Goal: Feedback & Contribution: Leave review/rating

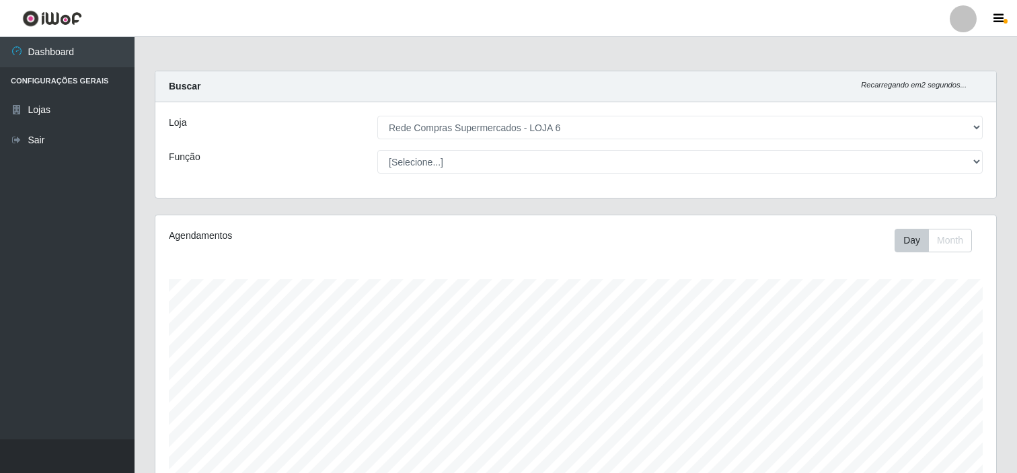
select select "398"
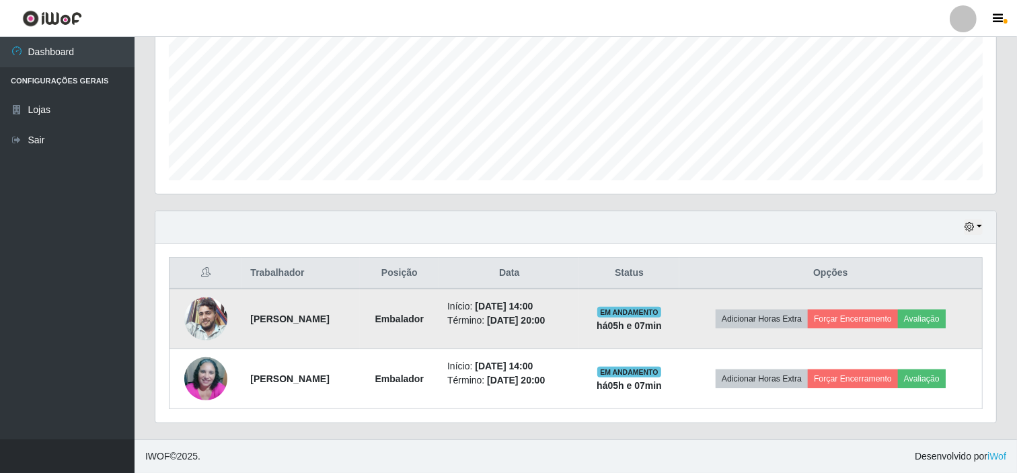
scroll to position [278, 841]
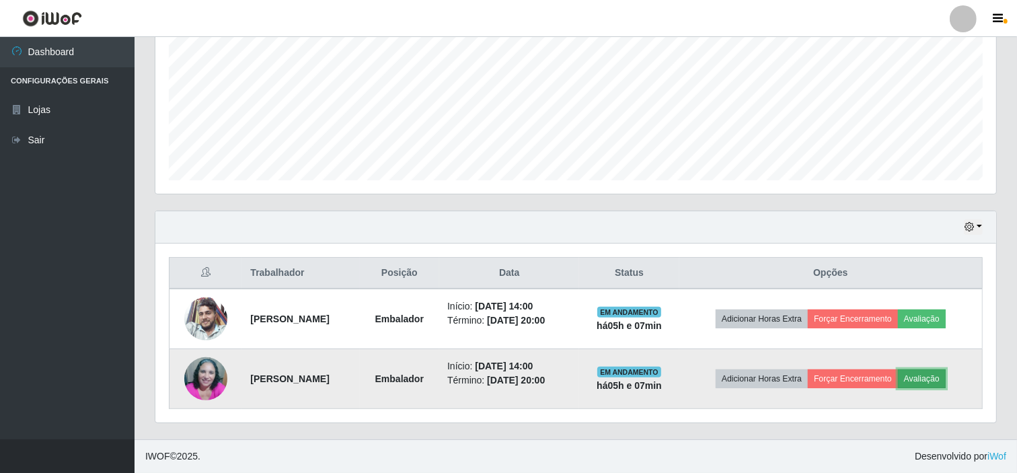
click at [941, 377] on button "Avaliação" at bounding box center [922, 378] width 48 height 19
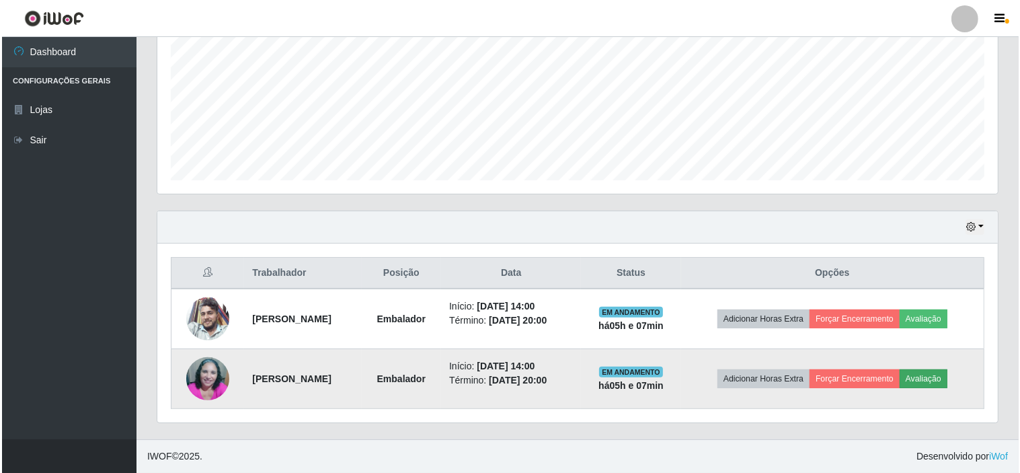
scroll to position [278, 832]
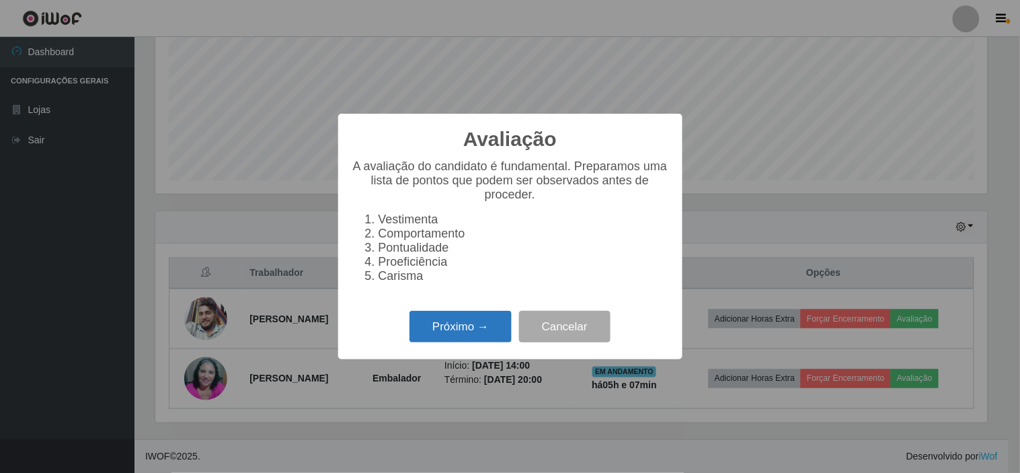
click at [467, 336] on button "Próximo →" at bounding box center [461, 327] width 102 height 32
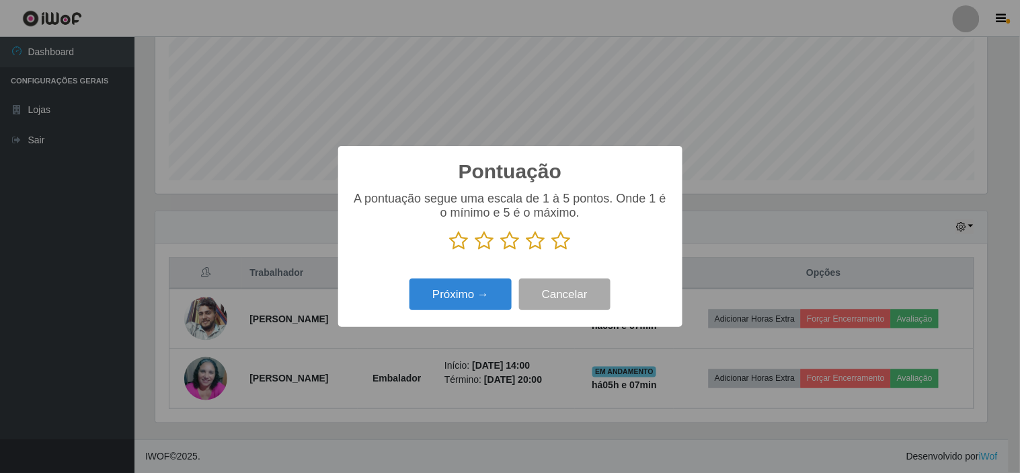
scroll to position [672211, 671658]
click at [562, 245] on icon at bounding box center [561, 241] width 19 height 20
click at [552, 251] on input "radio" at bounding box center [552, 251] width 0 height 0
click at [453, 290] on button "Próximo →" at bounding box center [461, 294] width 102 height 32
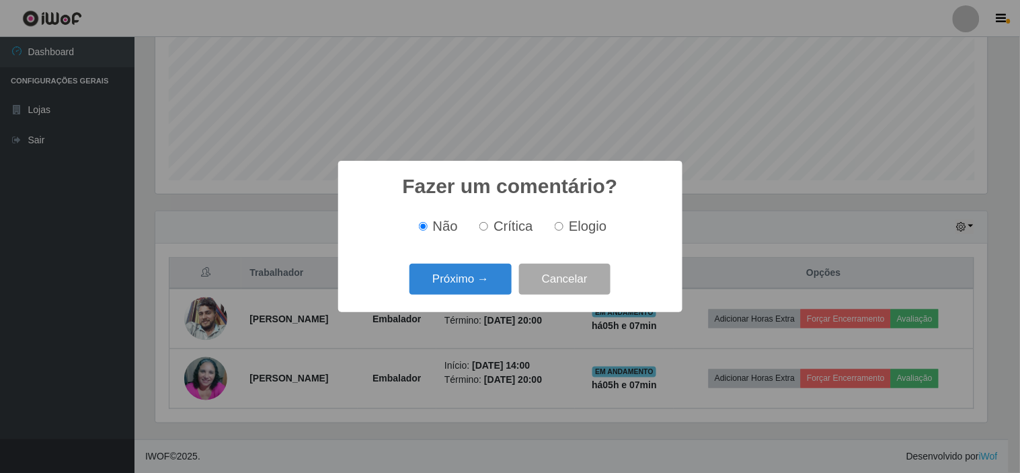
click at [586, 229] on span "Elogio" at bounding box center [588, 226] width 38 height 15
click at [564, 229] on input "Elogio" at bounding box center [559, 226] width 9 height 9
radio input "true"
click at [453, 282] on button "Próximo →" at bounding box center [461, 280] width 102 height 32
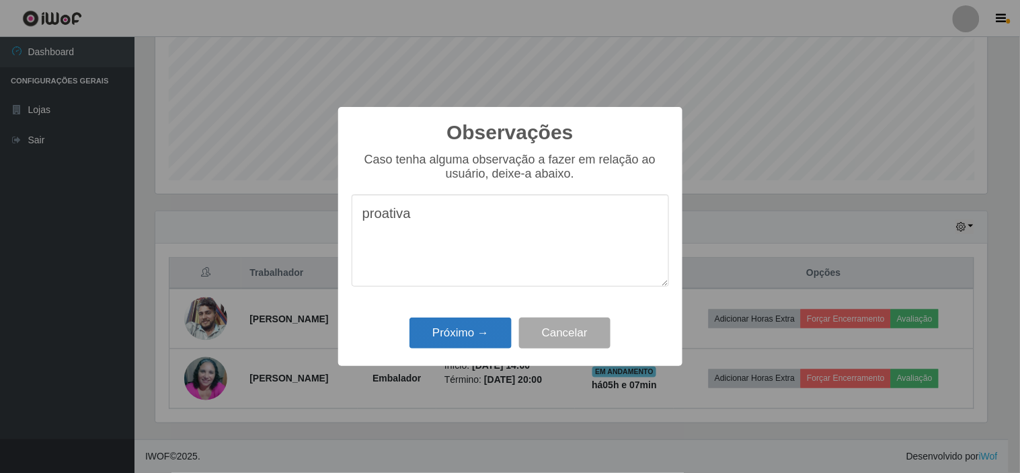
type textarea "proativa"
click at [449, 330] on button "Próximo →" at bounding box center [461, 333] width 102 height 32
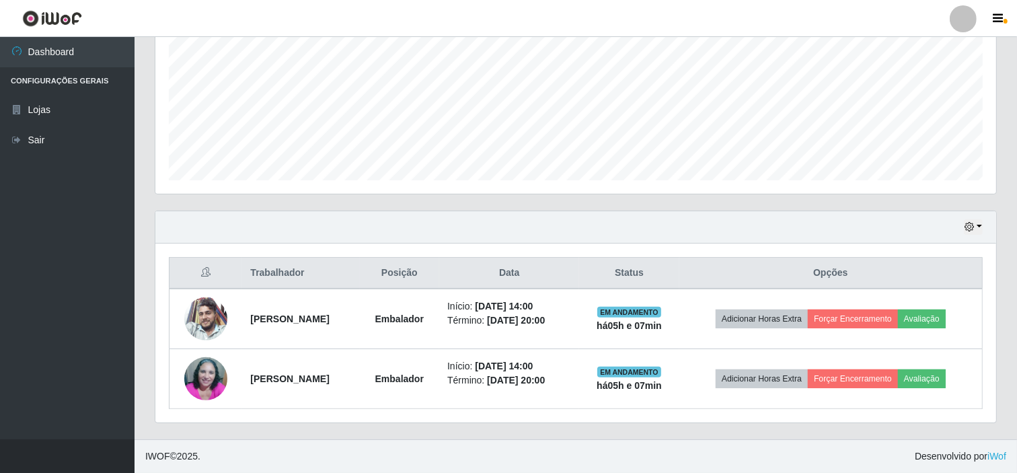
scroll to position [278, 841]
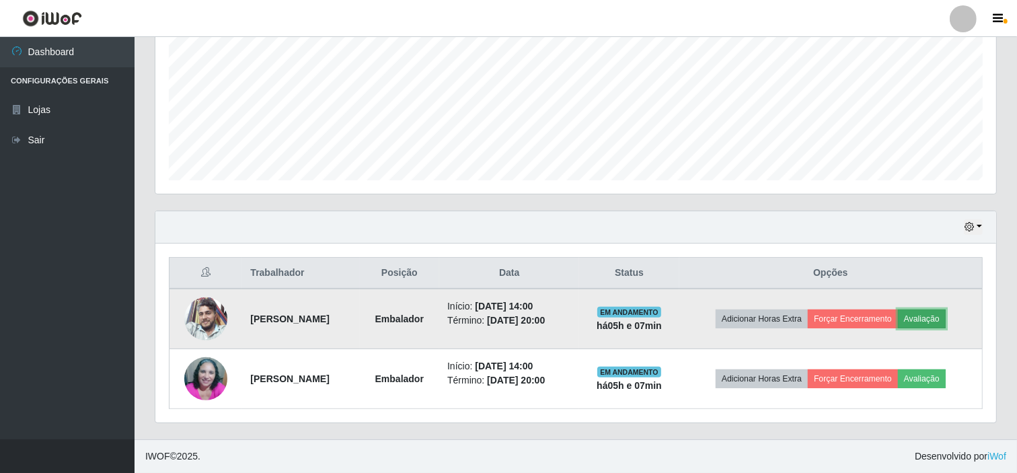
click at [928, 316] on button "Avaliação" at bounding box center [922, 318] width 48 height 19
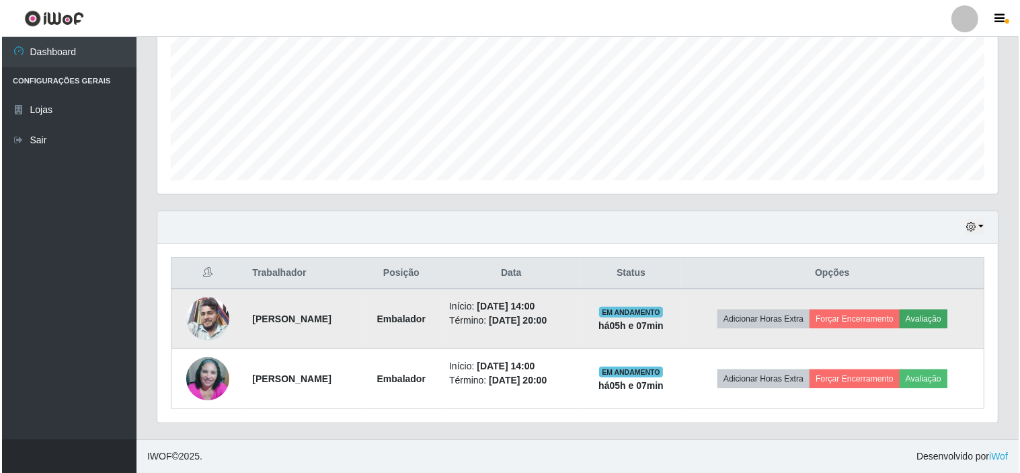
scroll to position [278, 832]
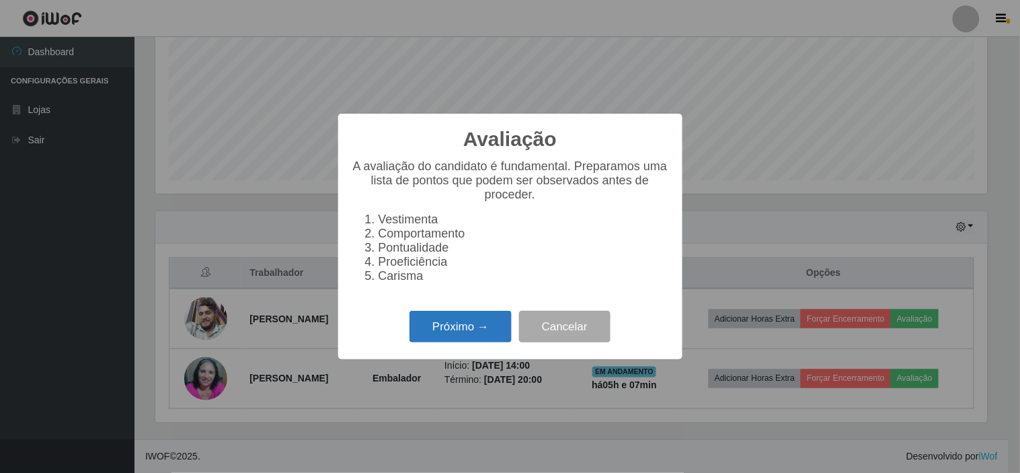
click at [461, 330] on button "Próximo →" at bounding box center [461, 327] width 102 height 32
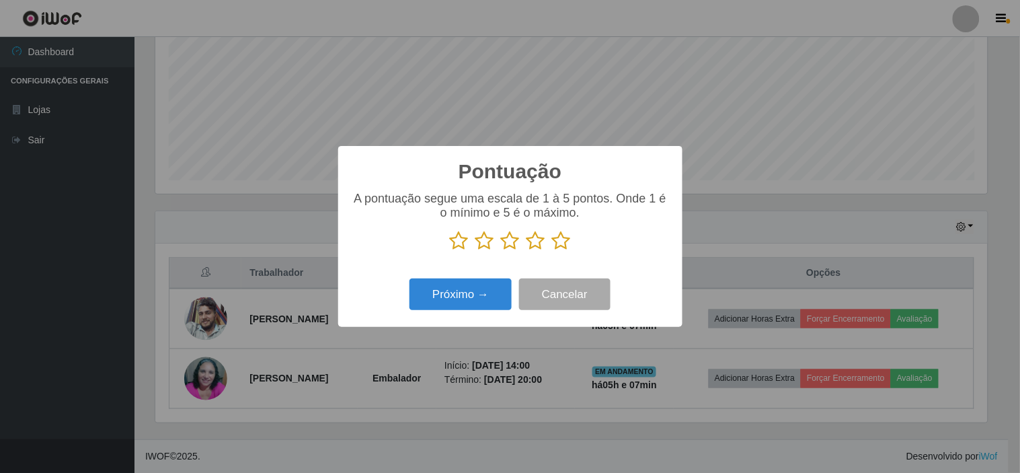
scroll to position [672211, 671658]
click at [558, 238] on icon at bounding box center [561, 241] width 19 height 20
click at [552, 251] on input "radio" at bounding box center [552, 251] width 0 height 0
click at [473, 294] on button "Próximo →" at bounding box center [461, 294] width 102 height 32
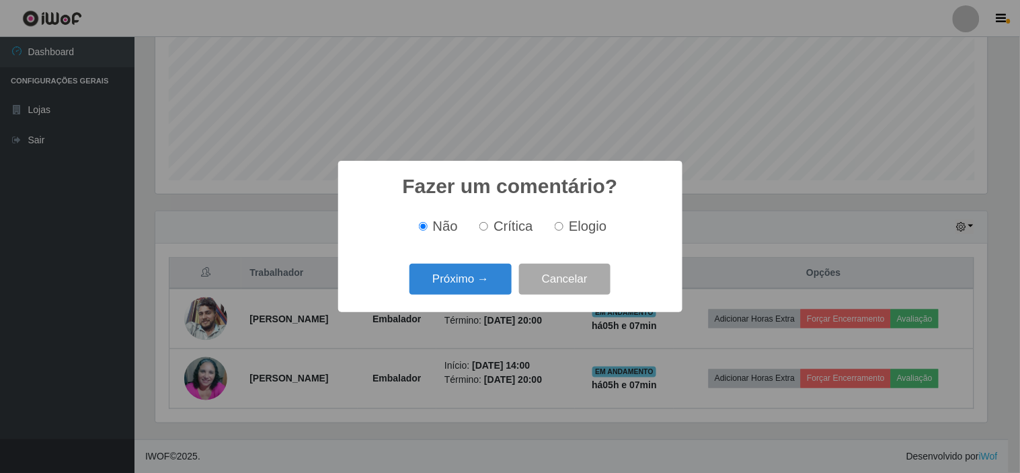
click at [588, 226] on span "Elogio" at bounding box center [588, 226] width 38 height 15
click at [564, 226] on input "Elogio" at bounding box center [559, 226] width 9 height 9
radio input "true"
click at [457, 284] on button "Próximo →" at bounding box center [461, 280] width 102 height 32
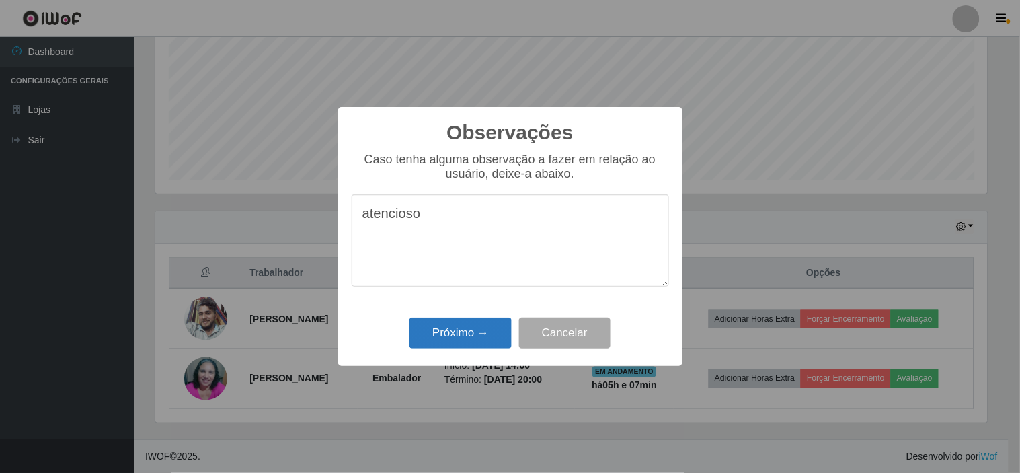
type textarea "atencioso"
click at [455, 338] on button "Próximo →" at bounding box center [461, 333] width 102 height 32
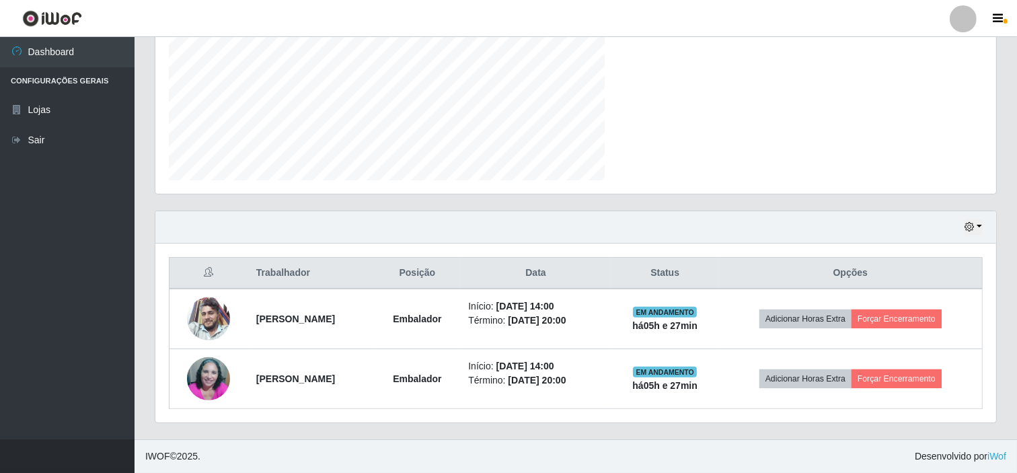
scroll to position [278, 841]
